Goal: Task Accomplishment & Management: Manage account settings

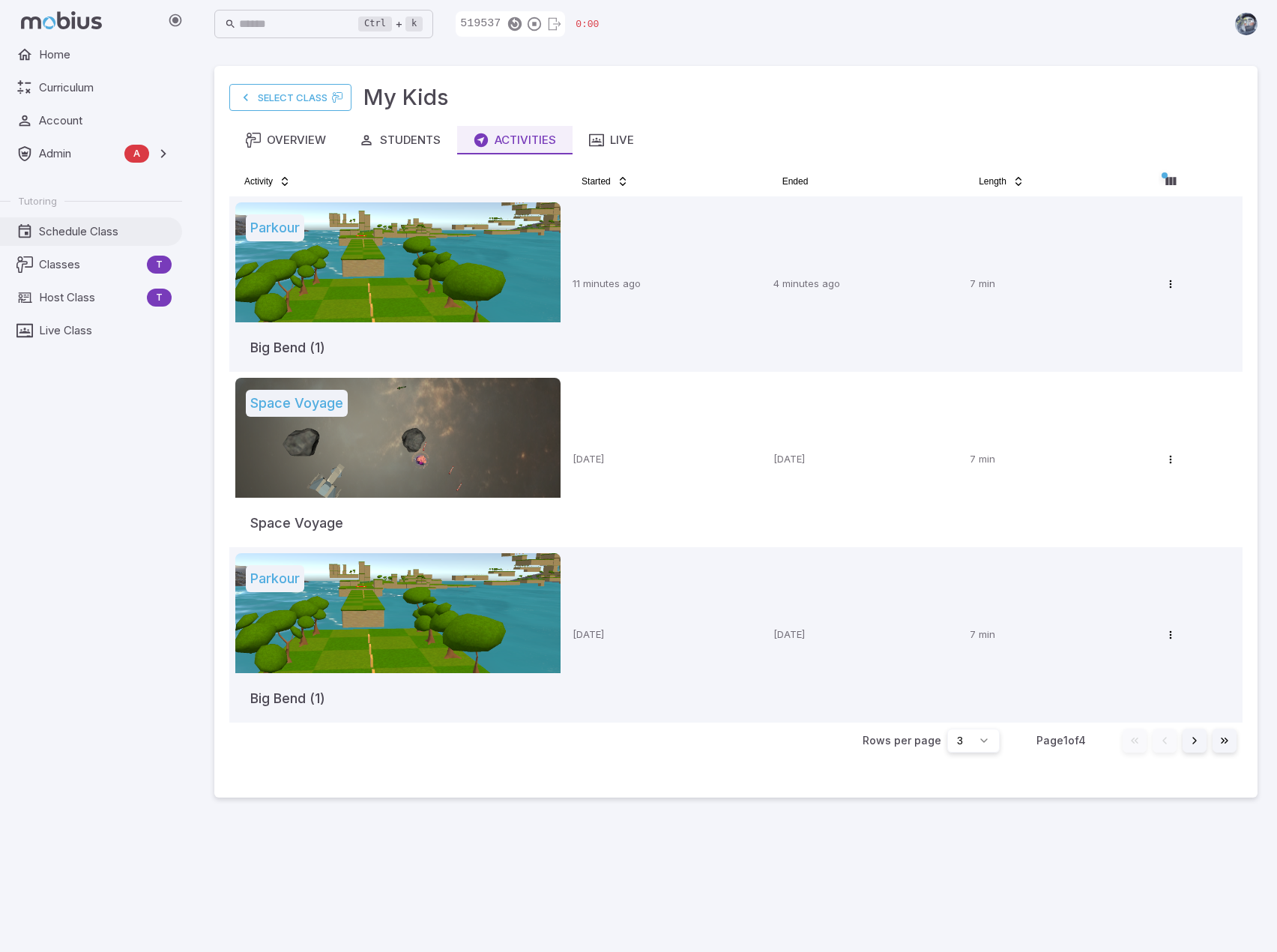
click at [108, 233] on span "Schedule Class" at bounding box center [105, 231] width 133 height 17
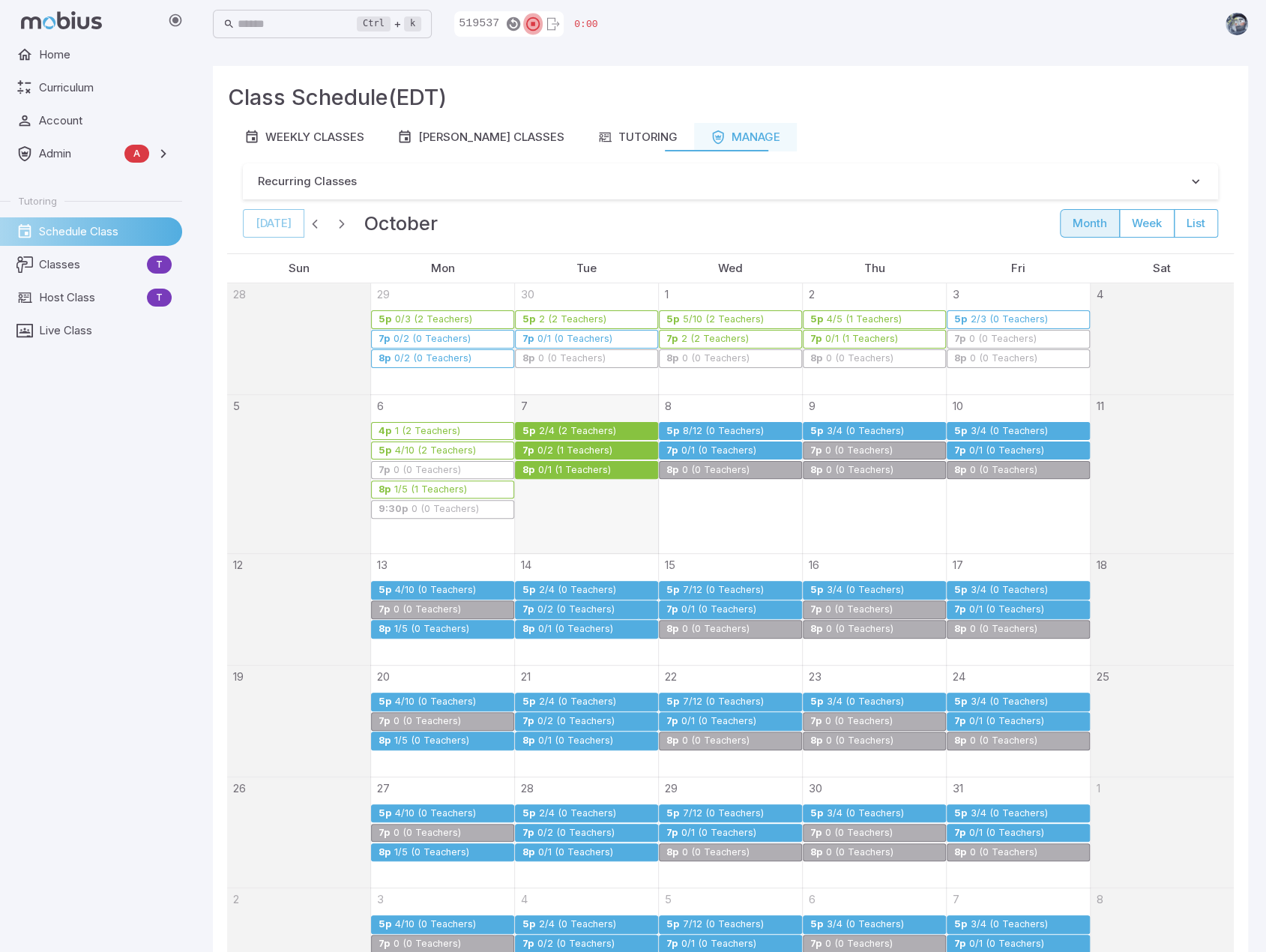
click at [541, 26] on icon "button" at bounding box center [533, 24] width 17 height 17
click at [559, 470] on div "0/1 (1 Teachers)" at bounding box center [574, 470] width 74 height 12
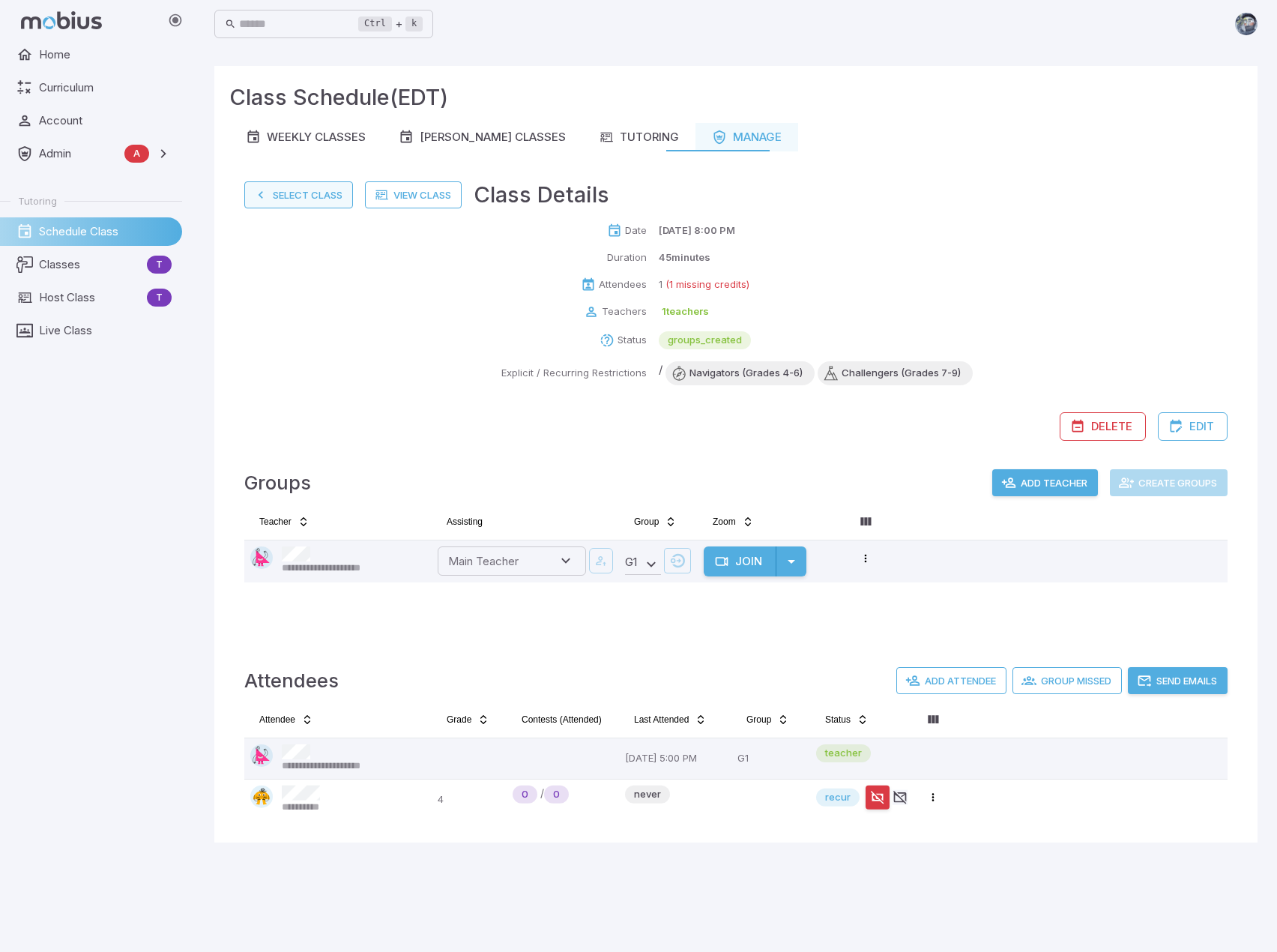
click at [261, 199] on icon "button" at bounding box center [261, 195] width 15 height 15
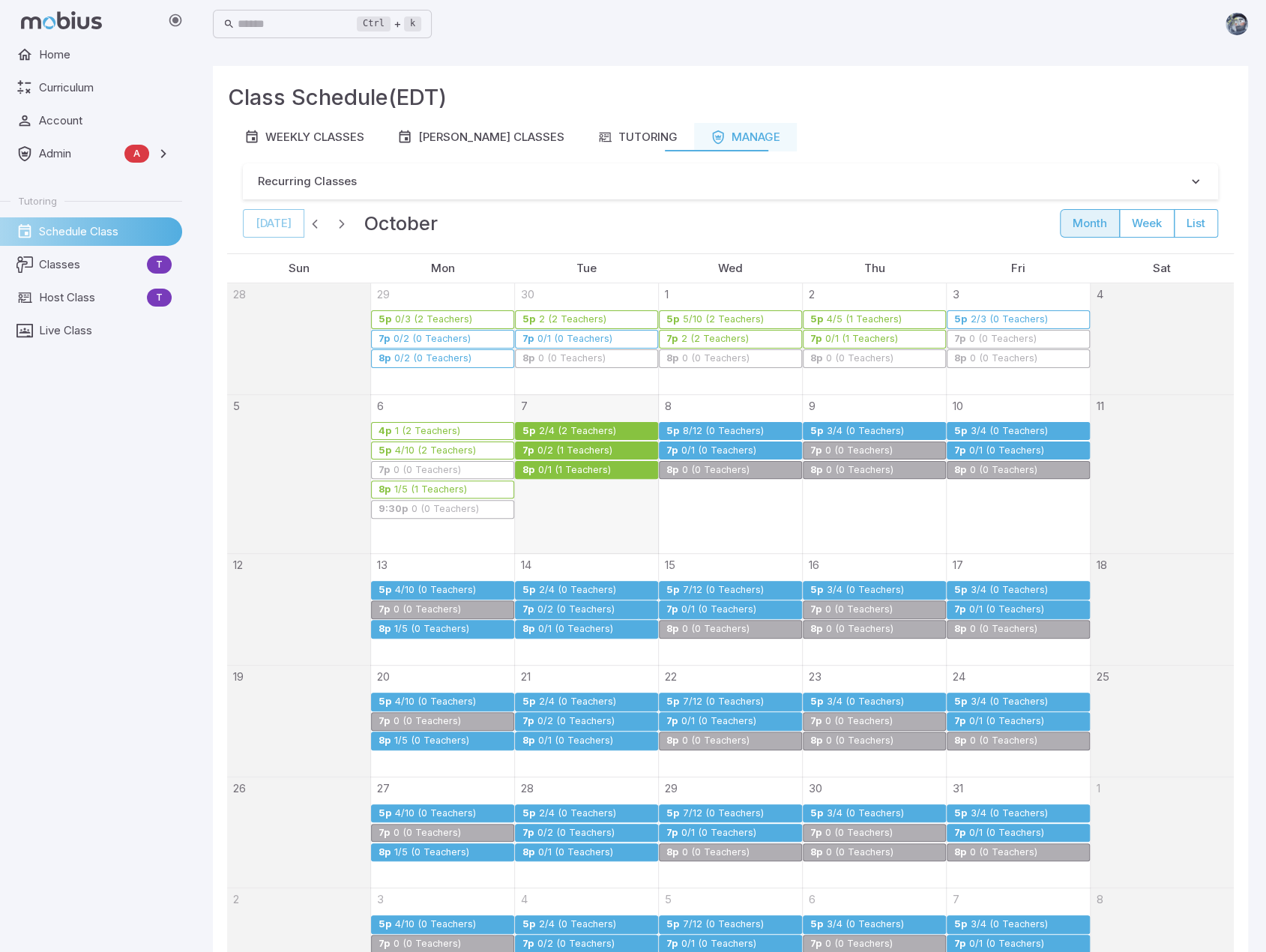
click at [731, 431] on div "8/12 (0 Teachers)" at bounding box center [723, 431] width 83 height 12
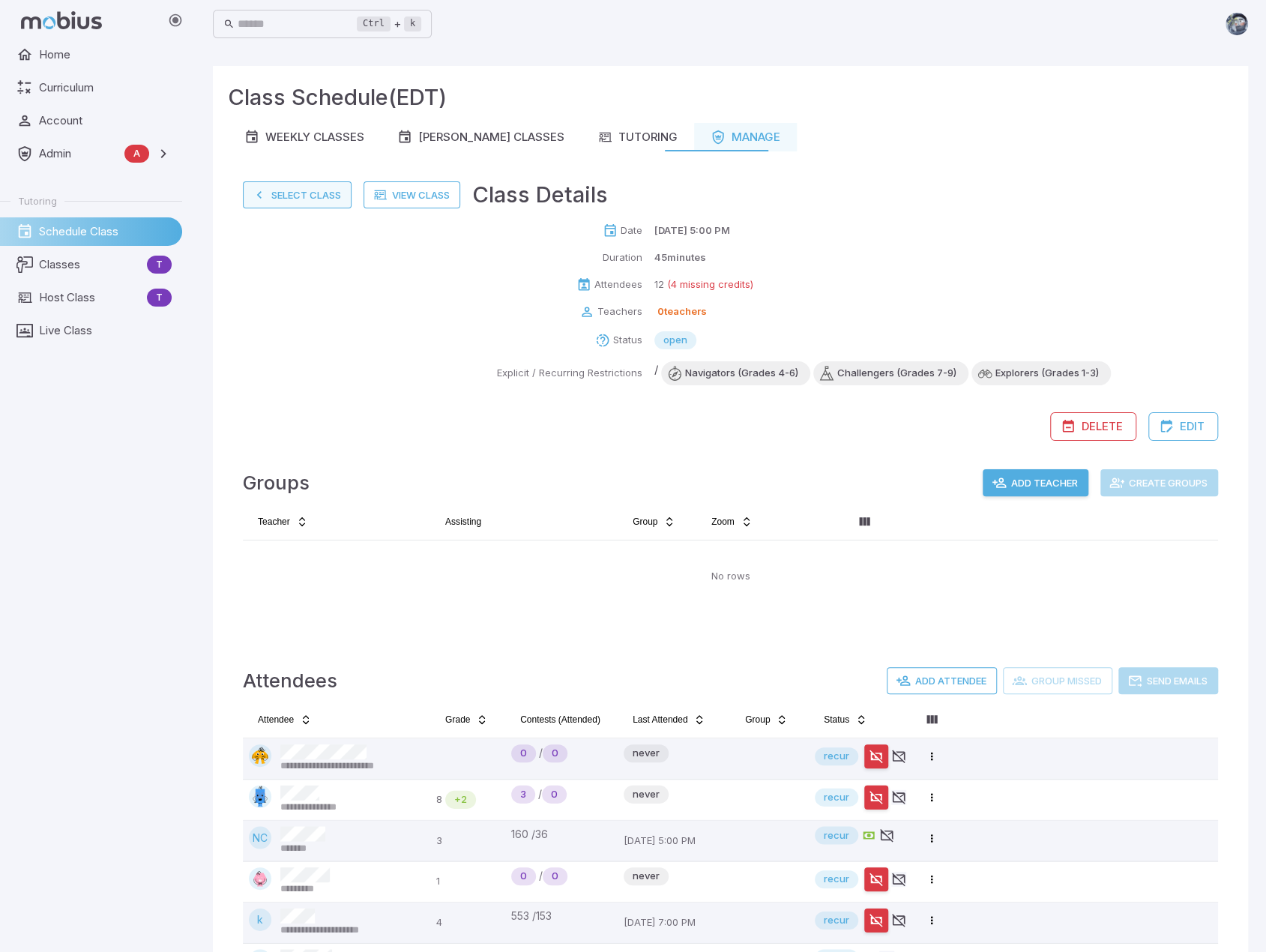
click at [300, 190] on button "Select Class" at bounding box center [297, 194] width 108 height 27
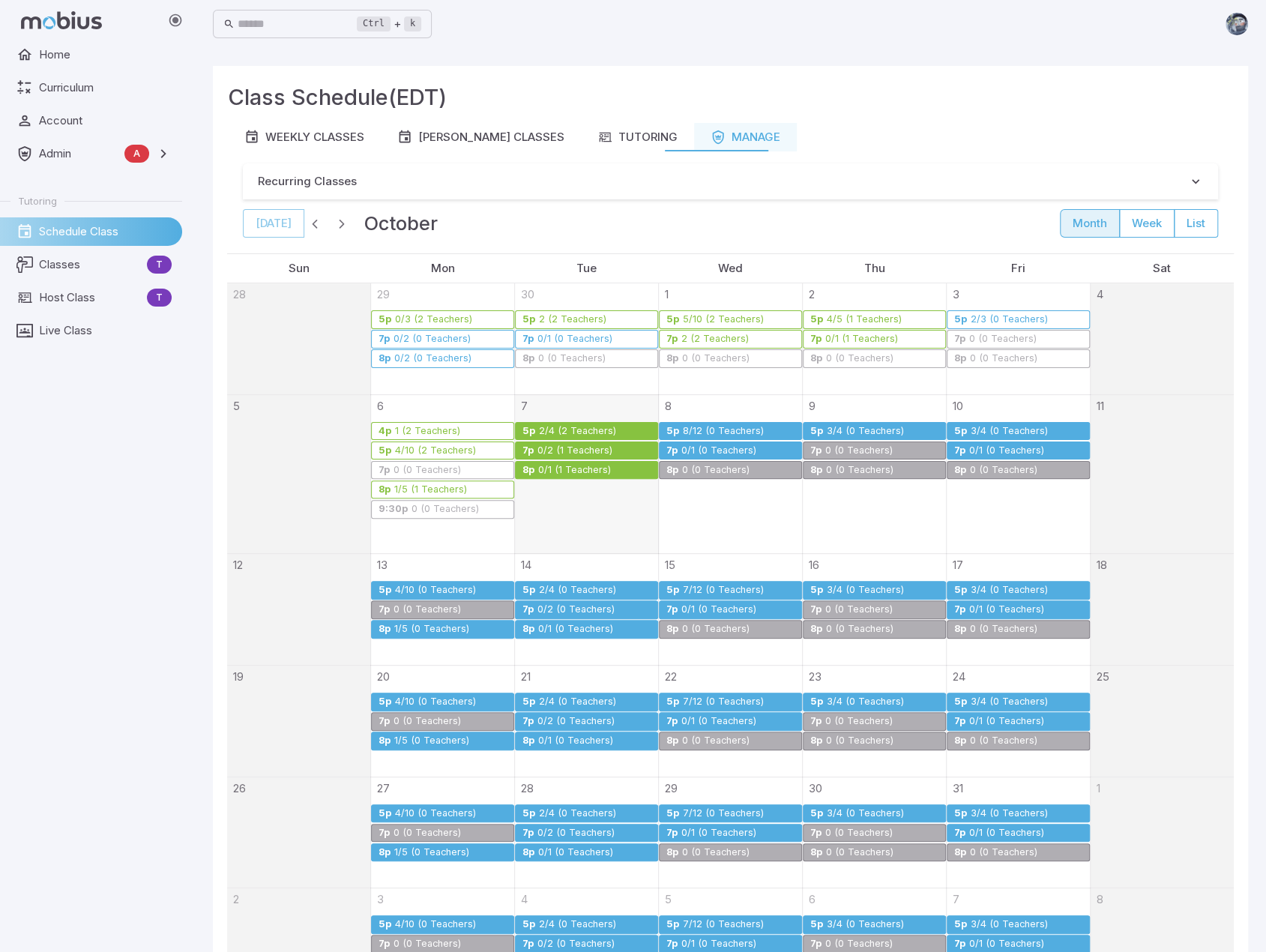
click at [704, 452] on div "0/1 (0 Teachers)" at bounding box center [718, 451] width 76 height 12
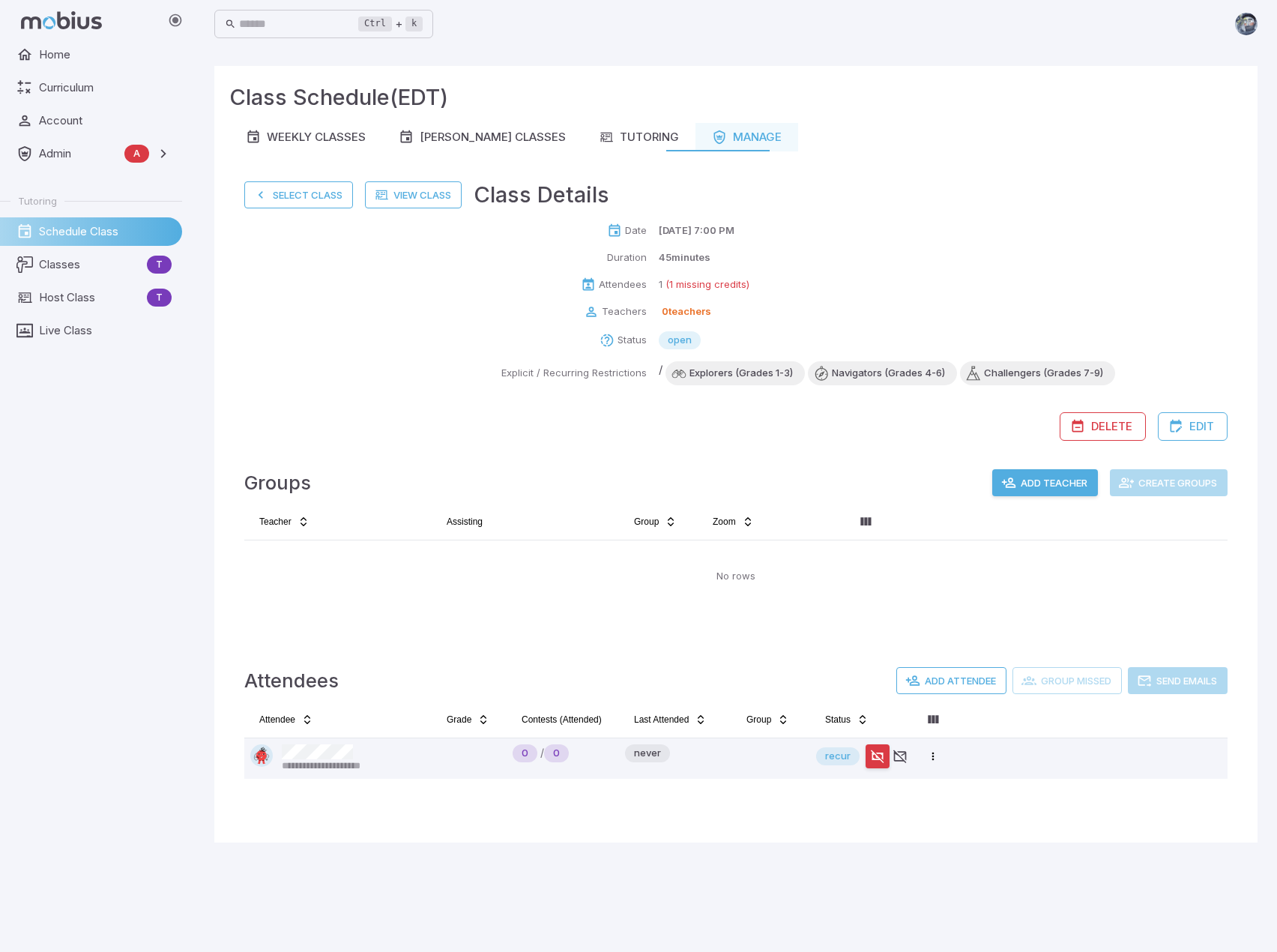
click at [961, 189] on div "Select Class View Class Class Details" at bounding box center [736, 195] width 984 height 33
click at [278, 196] on button "Select Class" at bounding box center [298, 194] width 108 height 27
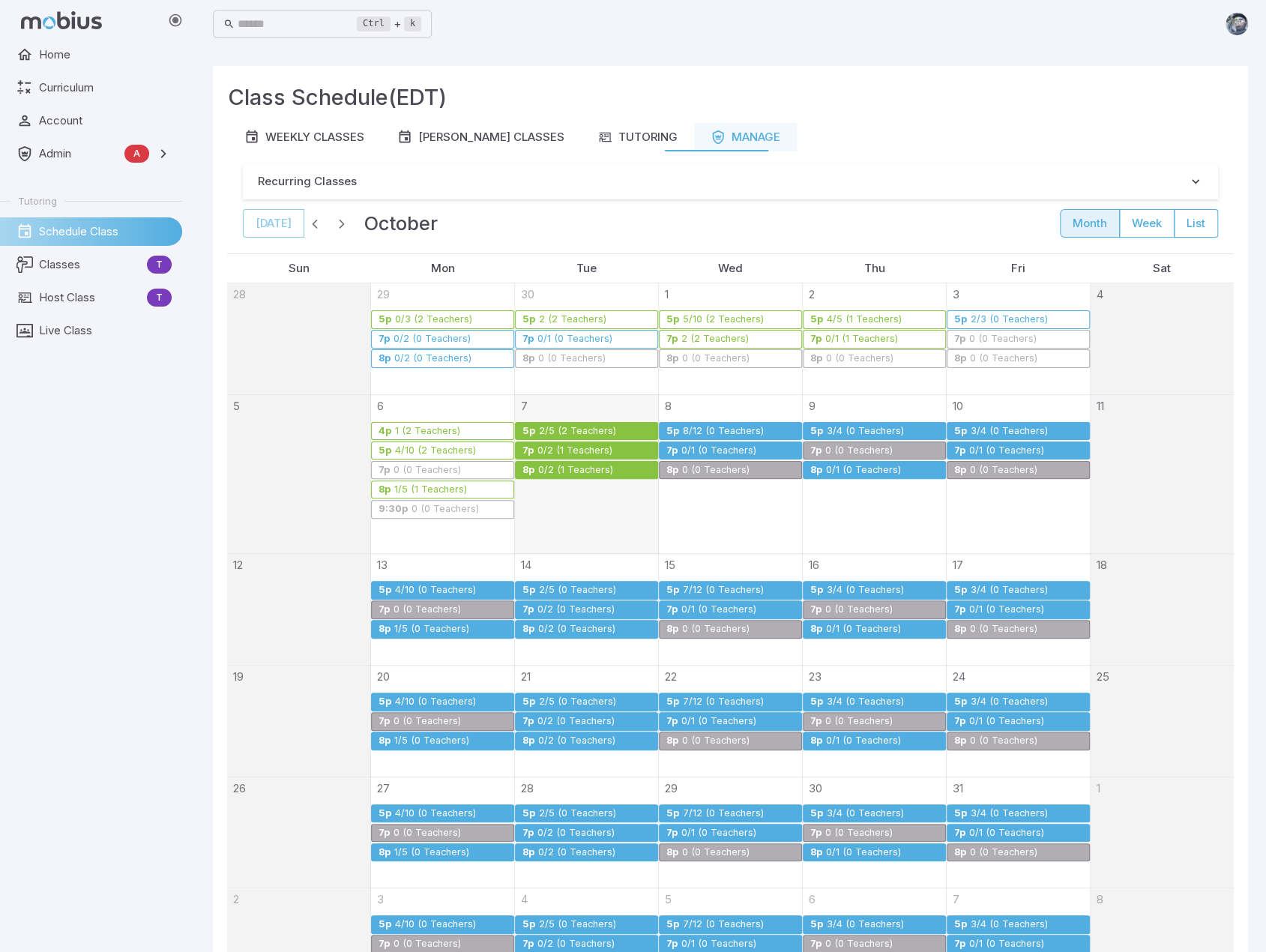
click at [573, 464] on div "0/2 (1 Teachers)" at bounding box center [575, 470] width 76 height 12
